Goal: Task Accomplishment & Management: Manage account settings

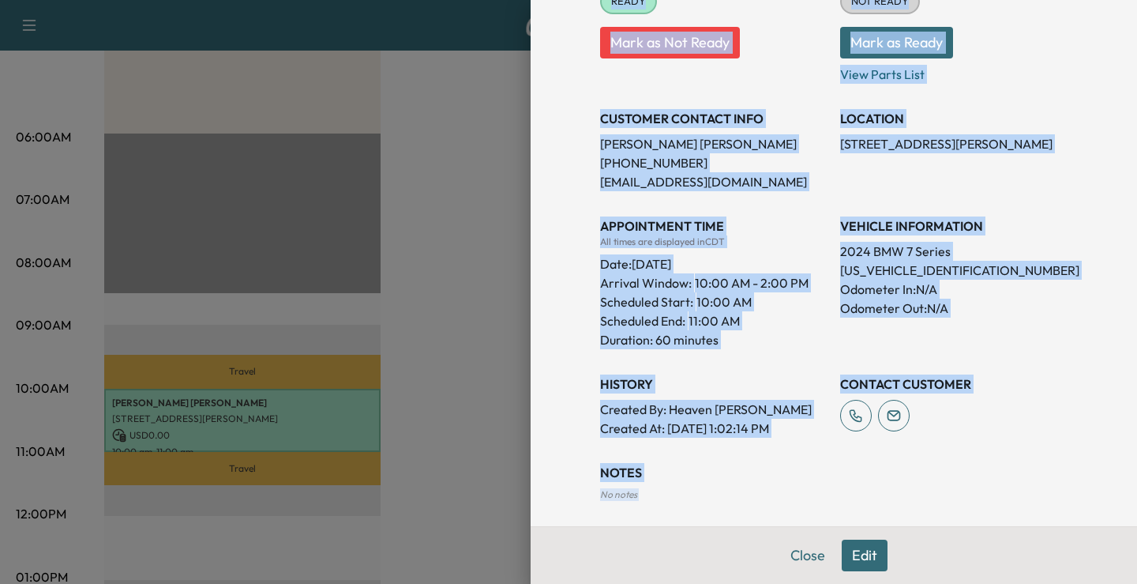
scroll to position [77, 0]
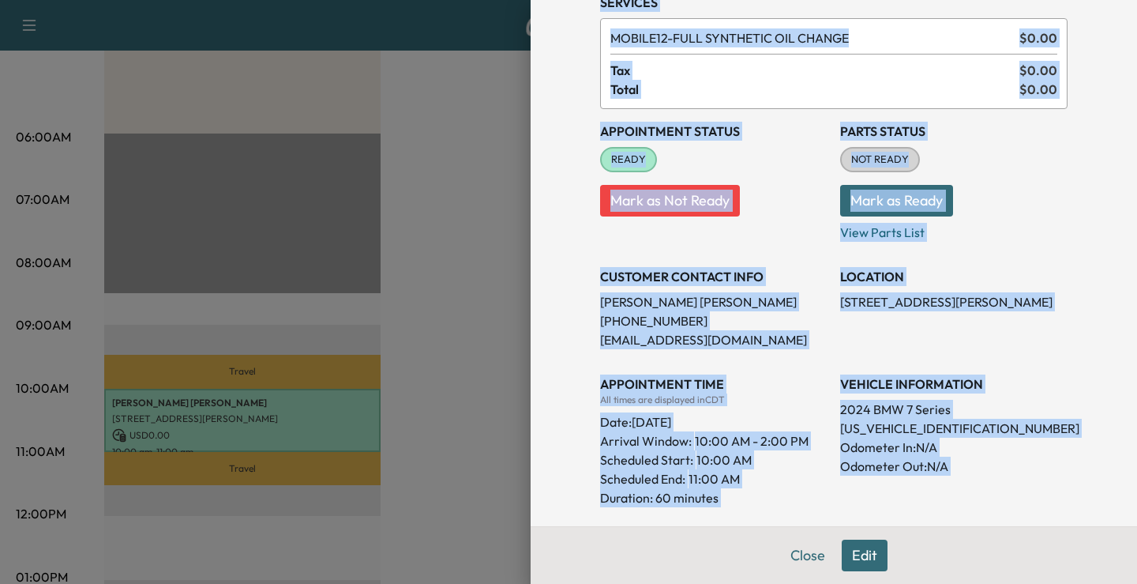
click at [1030, 208] on p "Mark as Ready" at bounding box center [953, 194] width 227 height 44
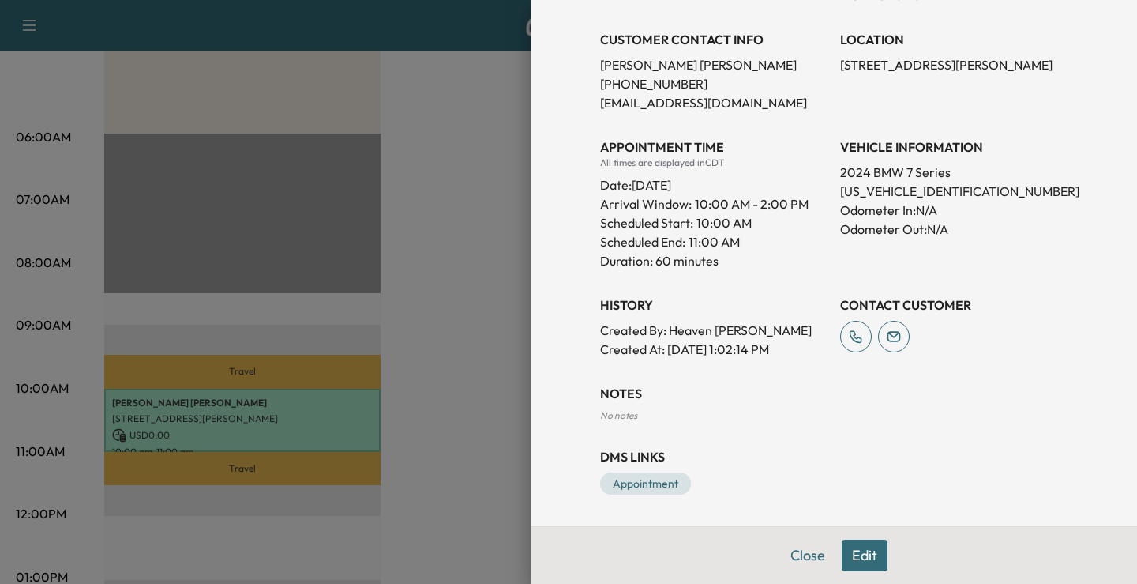
scroll to position [0, 0]
click at [862, 547] on button "Edit" at bounding box center [865, 555] width 46 height 32
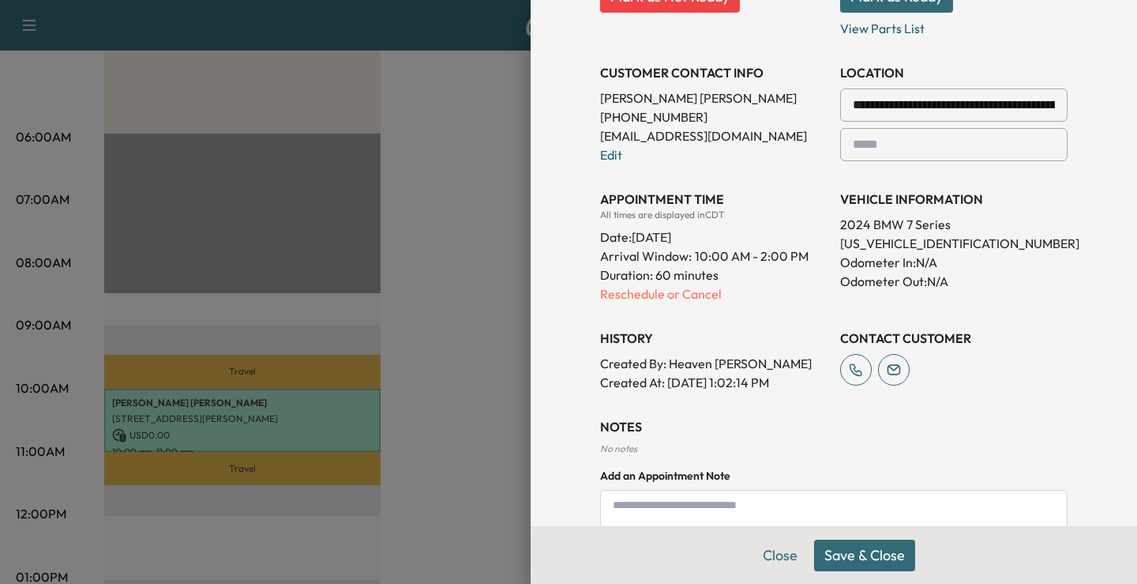
scroll to position [347, 0]
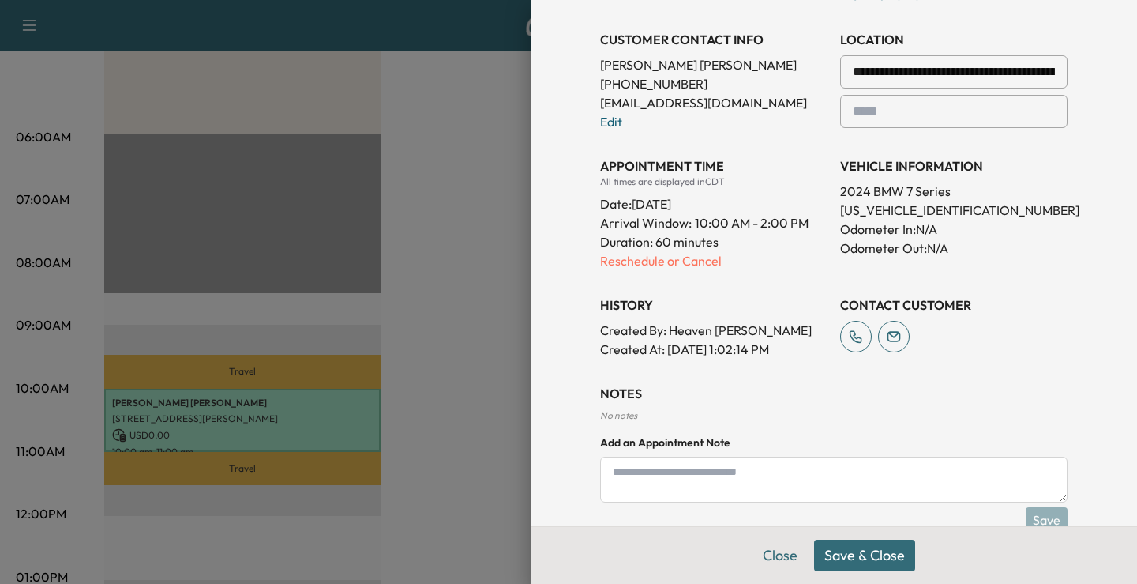
click at [663, 270] on div "**********" at bounding box center [833, 115] width 467 height 486
click at [651, 260] on p "Reschedule or Cancel" at bounding box center [713, 260] width 227 height 19
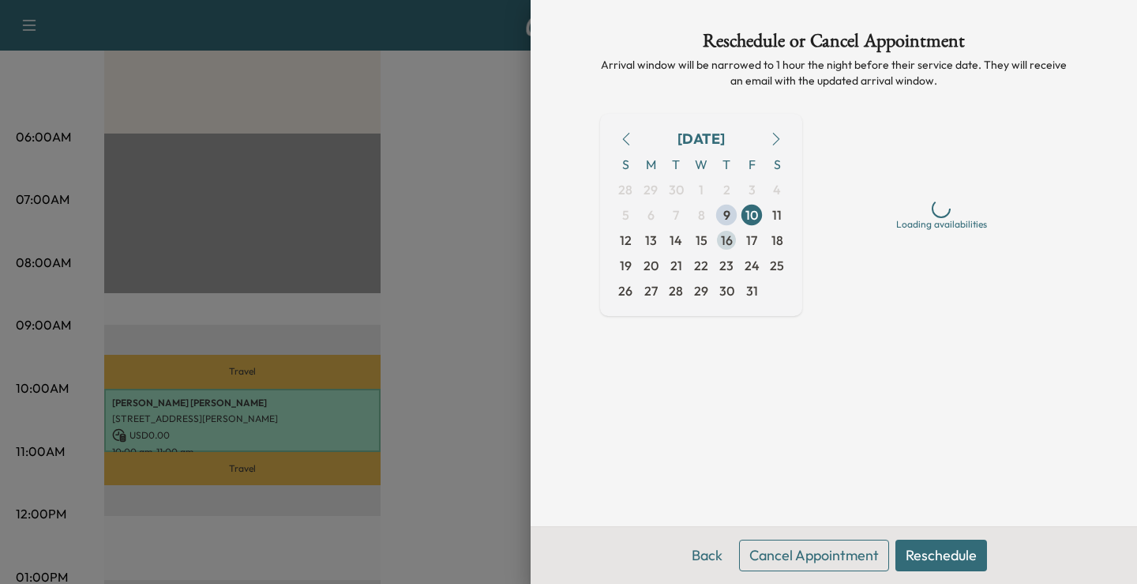
click at [726, 238] on span "16" at bounding box center [727, 240] width 12 height 19
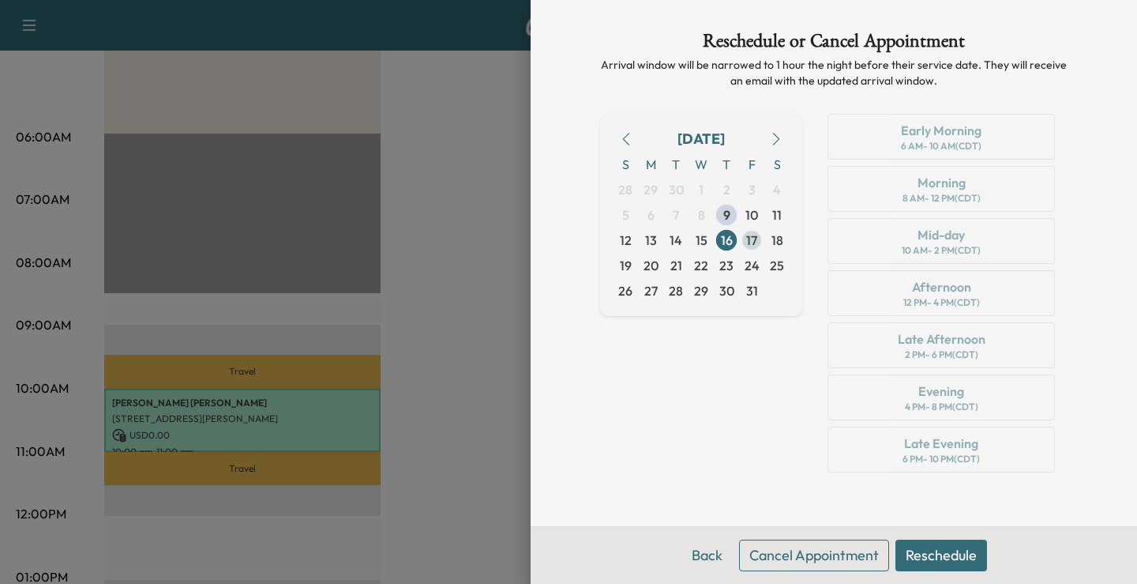
click at [752, 238] on span "17" at bounding box center [751, 240] width 11 height 19
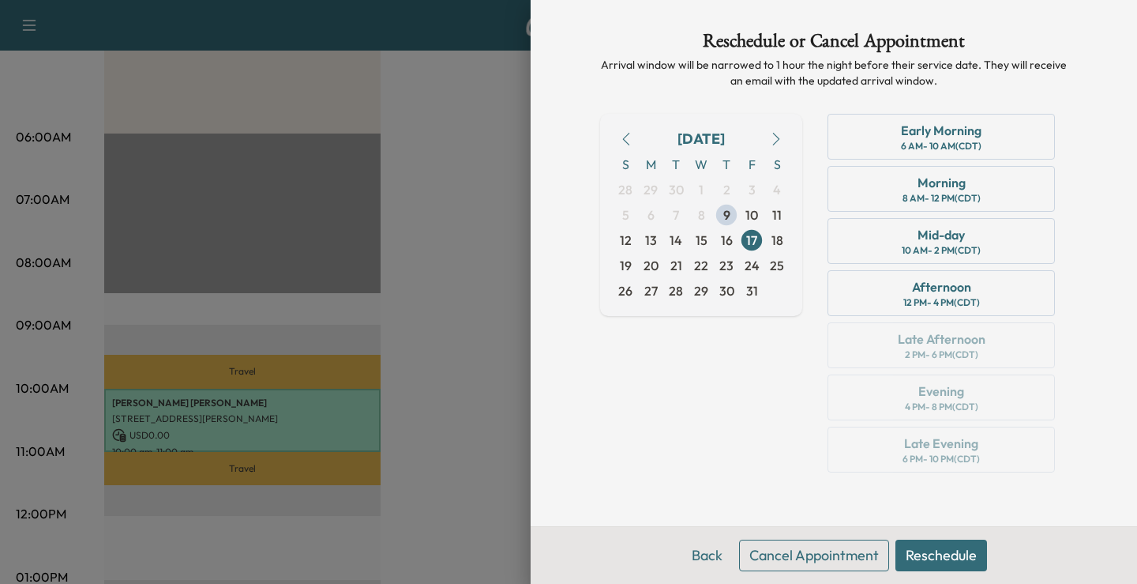
click at [239, 435] on div at bounding box center [568, 292] width 1137 height 584
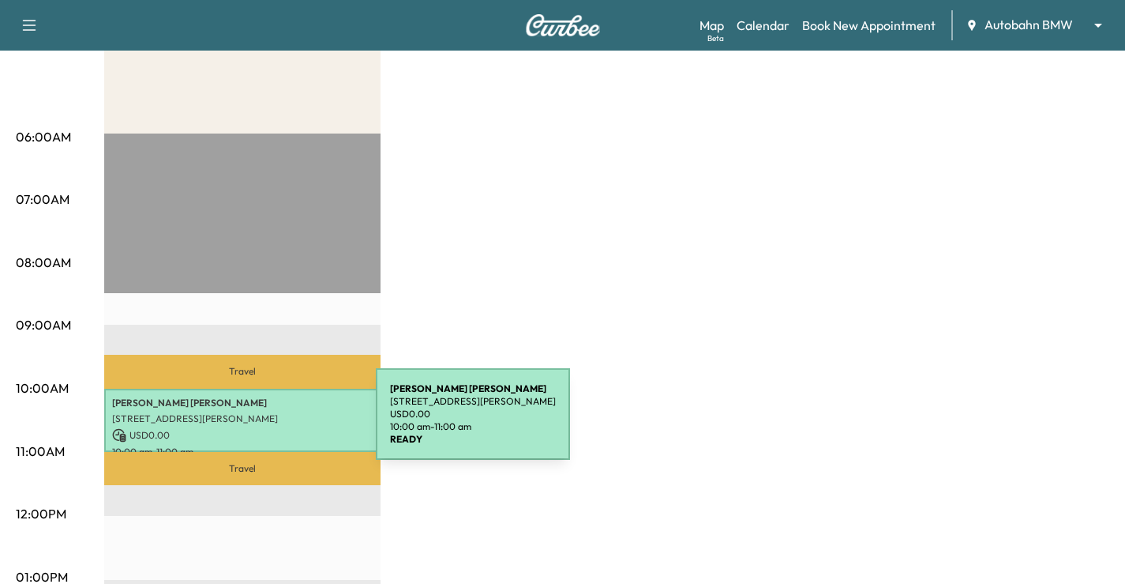
click at [257, 423] on div "[PERSON_NAME] [STREET_ADDRESS][PERSON_NAME] USD 0.00 10:00 am - 11:00 am" at bounding box center [242, 421] width 276 height 64
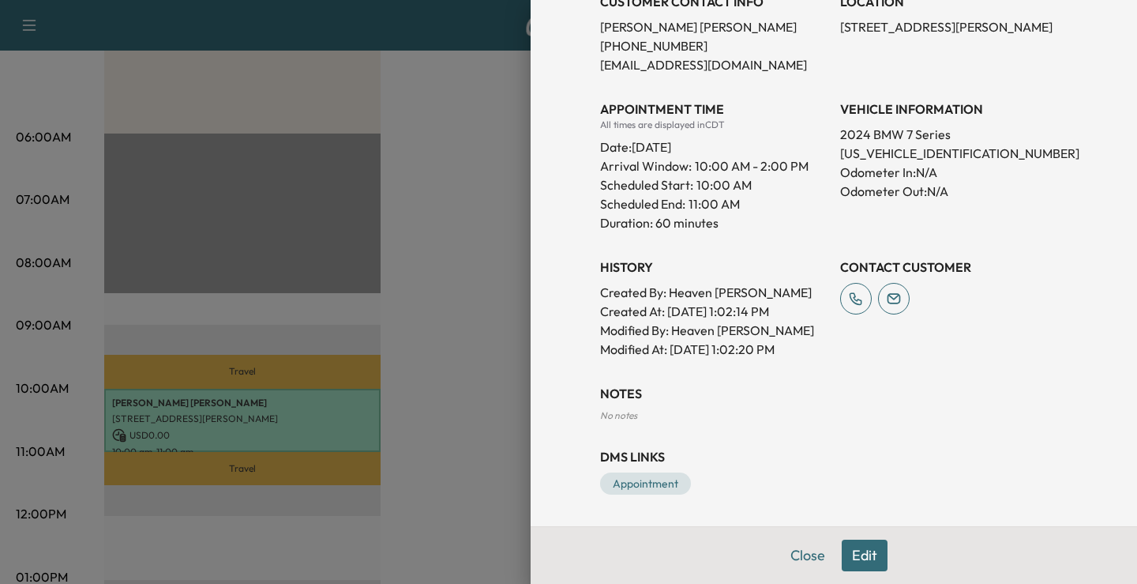
click at [849, 560] on button "Edit" at bounding box center [865, 555] width 46 height 32
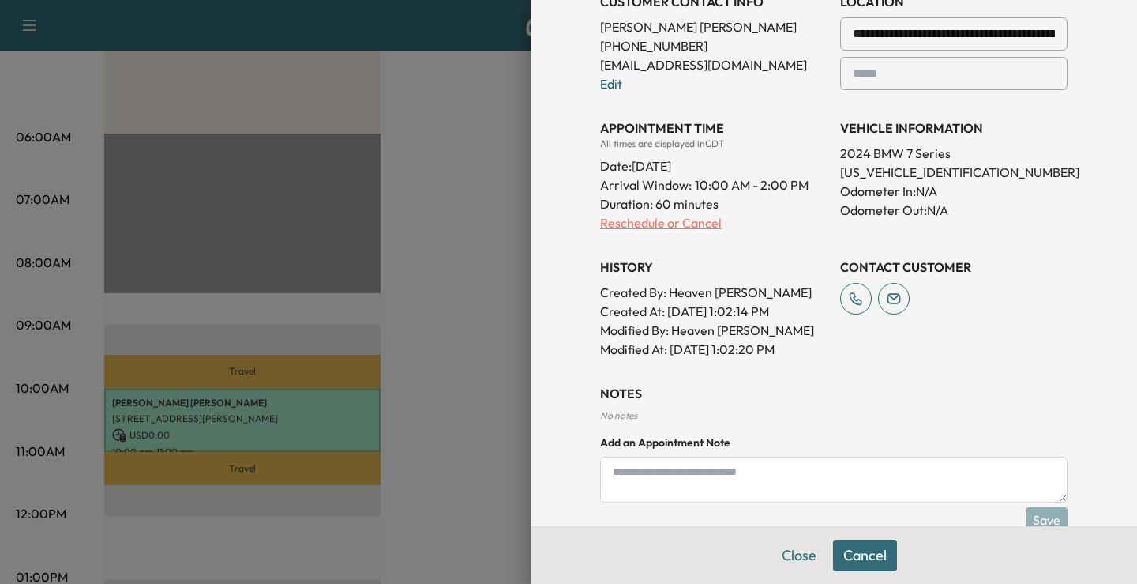
click at [660, 227] on p "Reschedule or Cancel" at bounding box center [713, 222] width 227 height 19
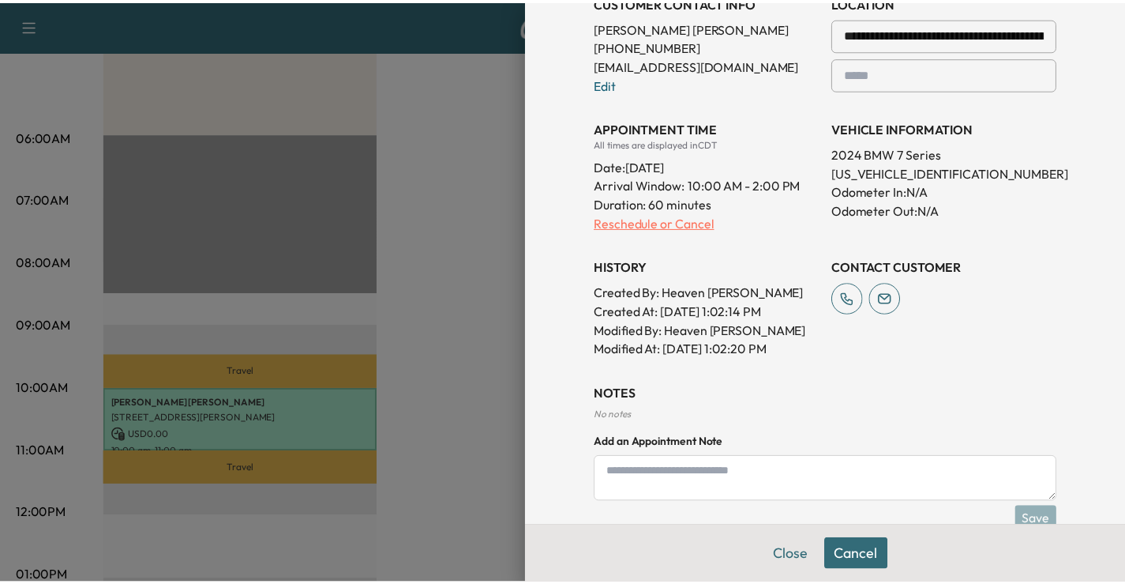
scroll to position [0, 0]
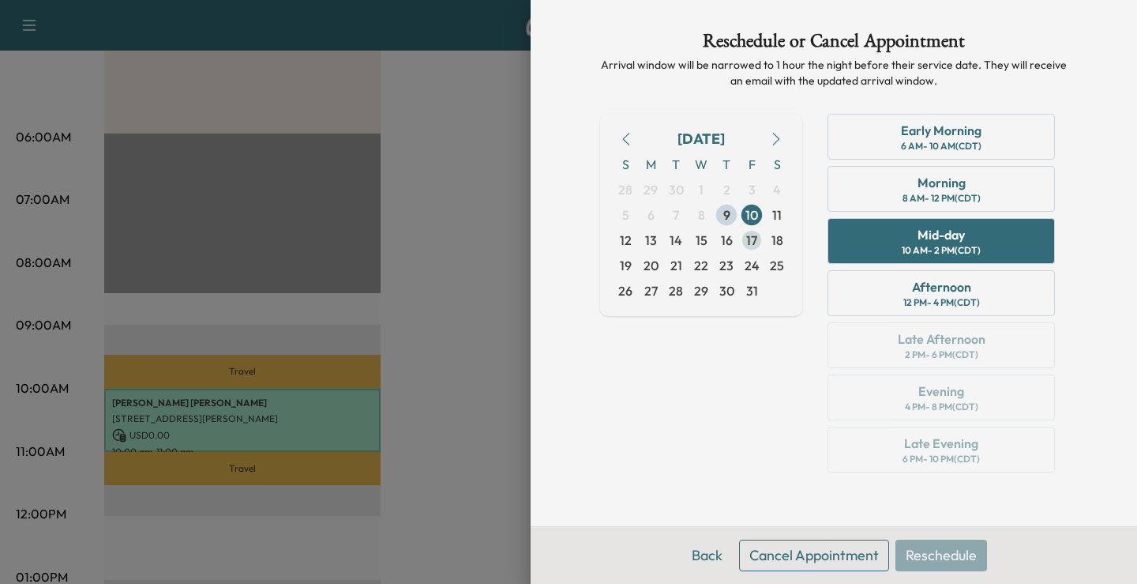
click at [744, 246] on span "17" at bounding box center [751, 239] width 25 height 25
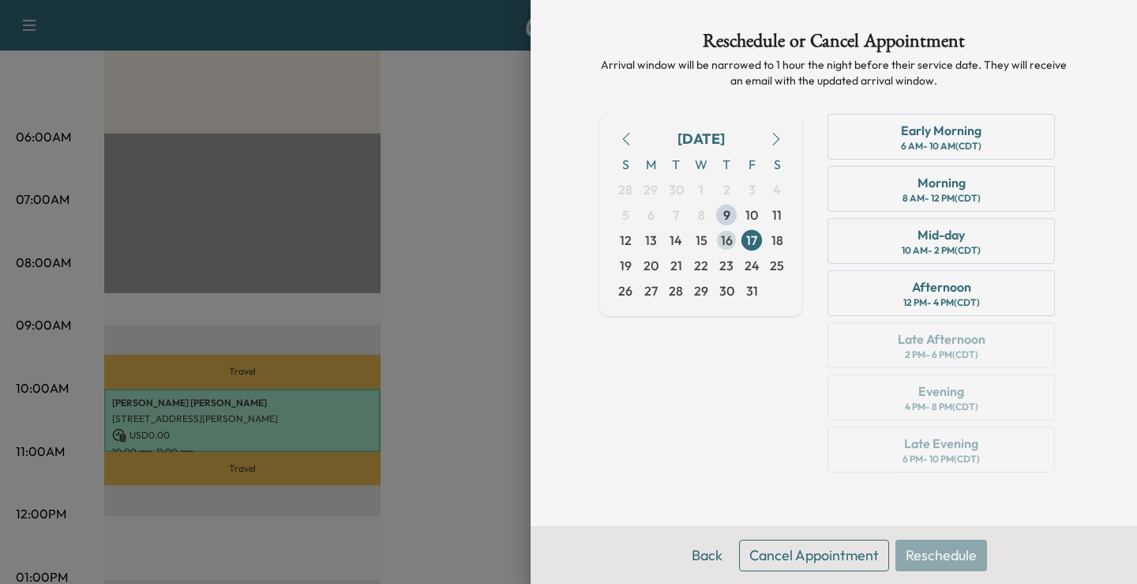
click at [729, 242] on span "16" at bounding box center [727, 240] width 12 height 19
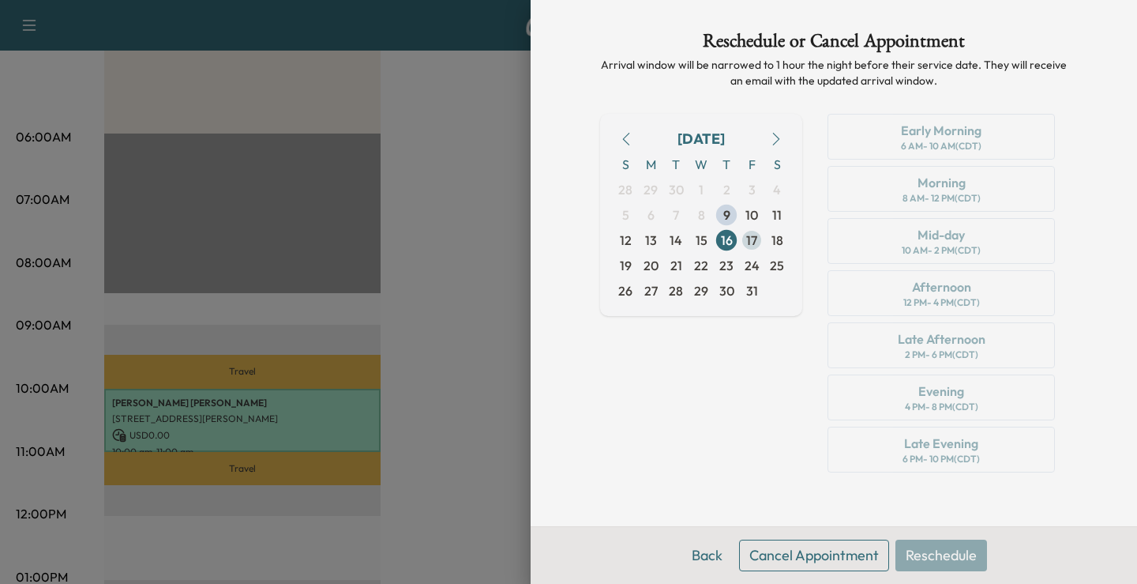
click at [752, 242] on span "17" at bounding box center [751, 240] width 11 height 19
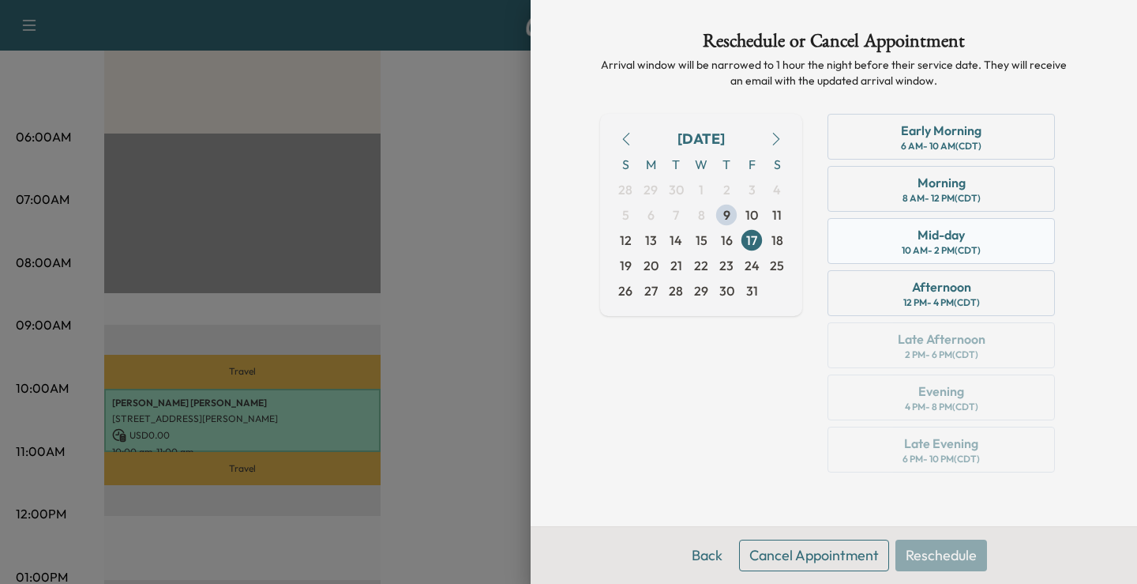
click at [979, 246] on div "10 AM - 2 PM (CDT)" at bounding box center [941, 250] width 79 height 13
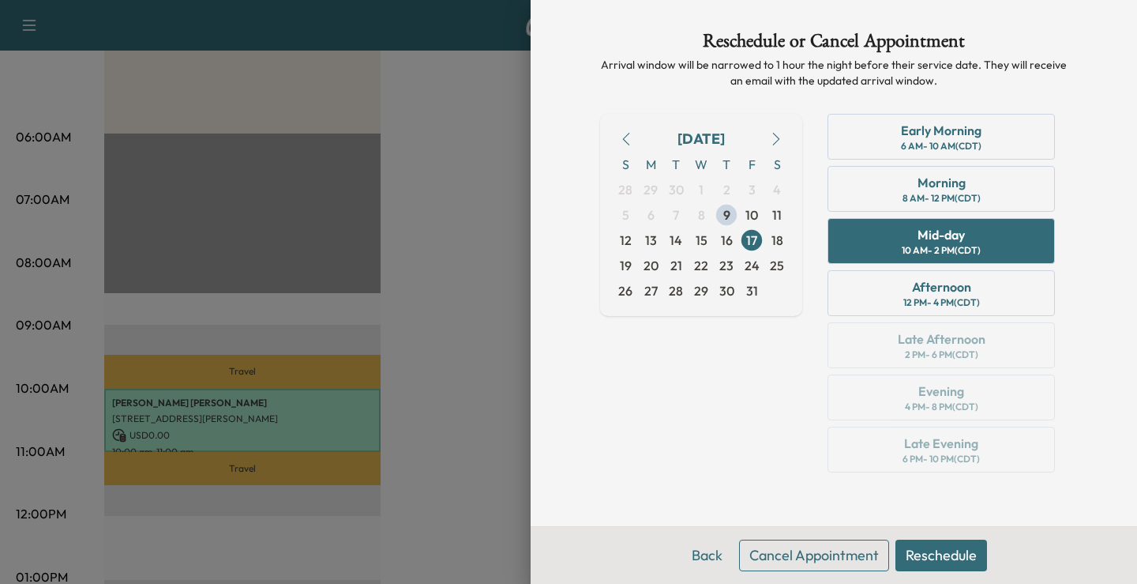
click at [802, 558] on button "Cancel Appointment" at bounding box center [814, 555] width 150 height 32
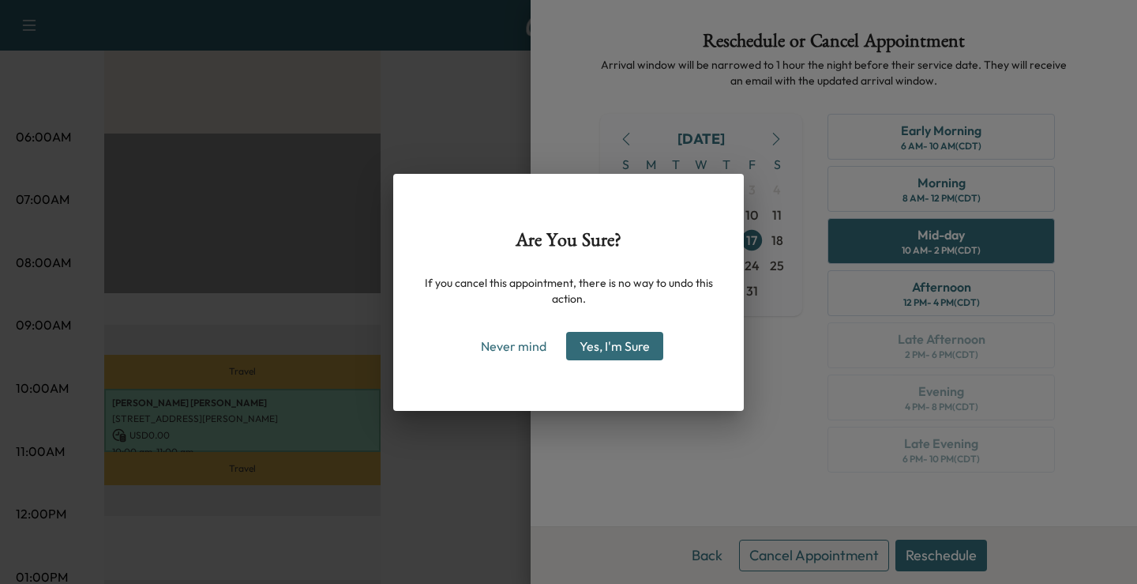
click at [614, 355] on button "Yes, I'm Sure" at bounding box center [614, 346] width 97 height 28
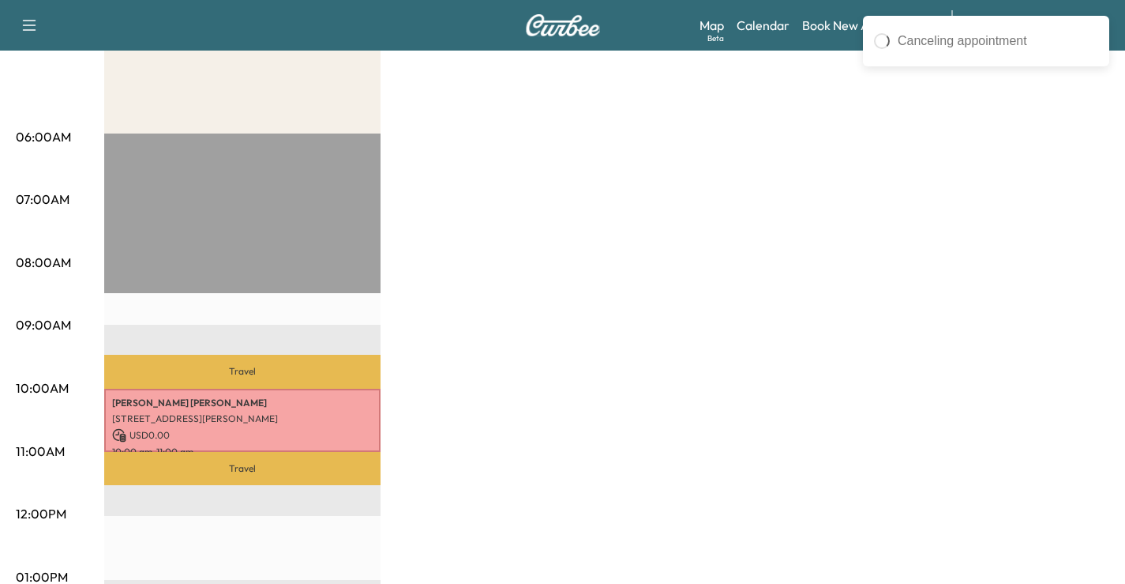
drag, startPoint x: 691, startPoint y: 344, endPoint x: 433, endPoint y: 1, distance: 429.7
click at [691, 343] on div "MS1 Revenue $ 0.00 Work Time 60 mins Transit Time 64 mins Travel [PERSON_NAME] …" at bounding box center [606, 561] width 1005 height 1185
